Goal: Navigation & Orientation: Find specific page/section

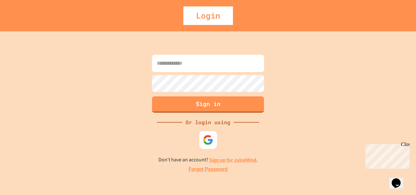
click at [206, 136] on img at bounding box center [208, 140] width 11 height 11
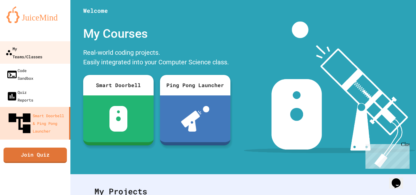
click at [34, 50] on div "My Teams/Classes" at bounding box center [23, 52] width 37 height 16
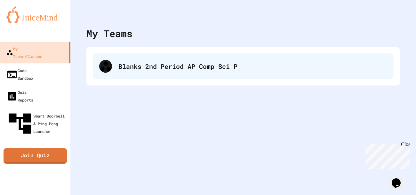
click at [155, 60] on div "Blanks 2nd Period AP Comp Sci P" at bounding box center [243, 66] width 300 height 26
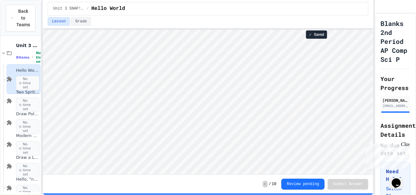
scroll to position [0, 0]
